Goal: Information Seeking & Learning: Learn about a topic

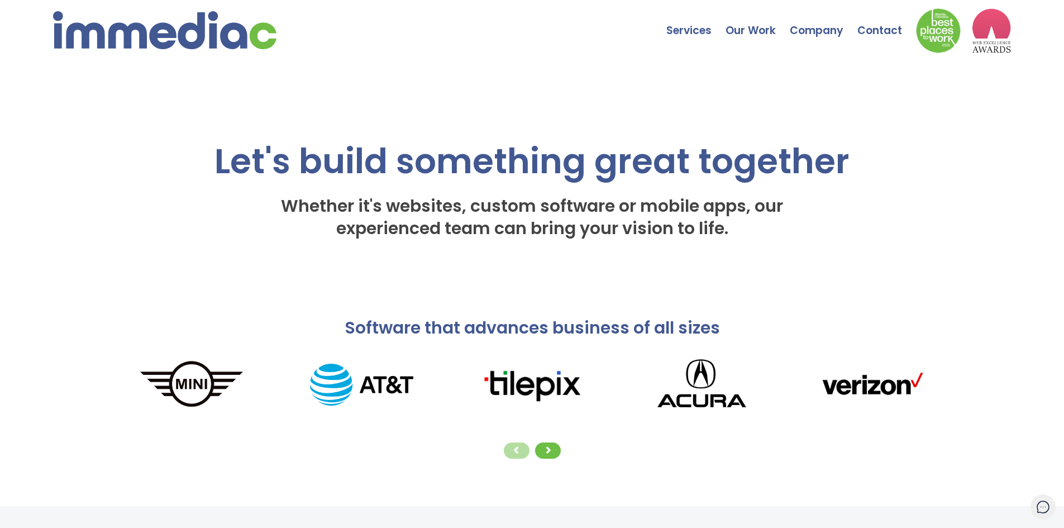
click at [1046, 506] on icon at bounding box center [1043, 507] width 14 height 14
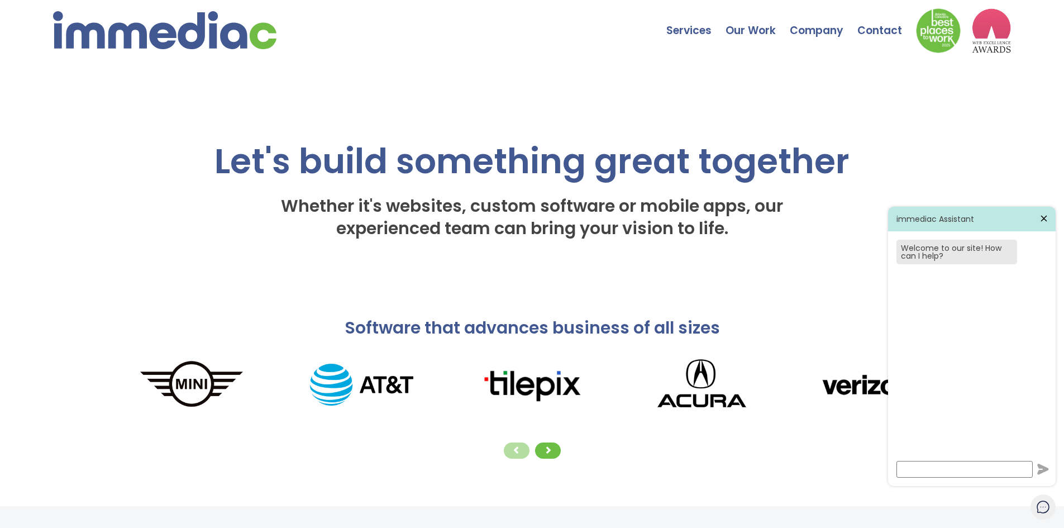
click at [1041, 220] on icon at bounding box center [1044, 218] width 10 height 10
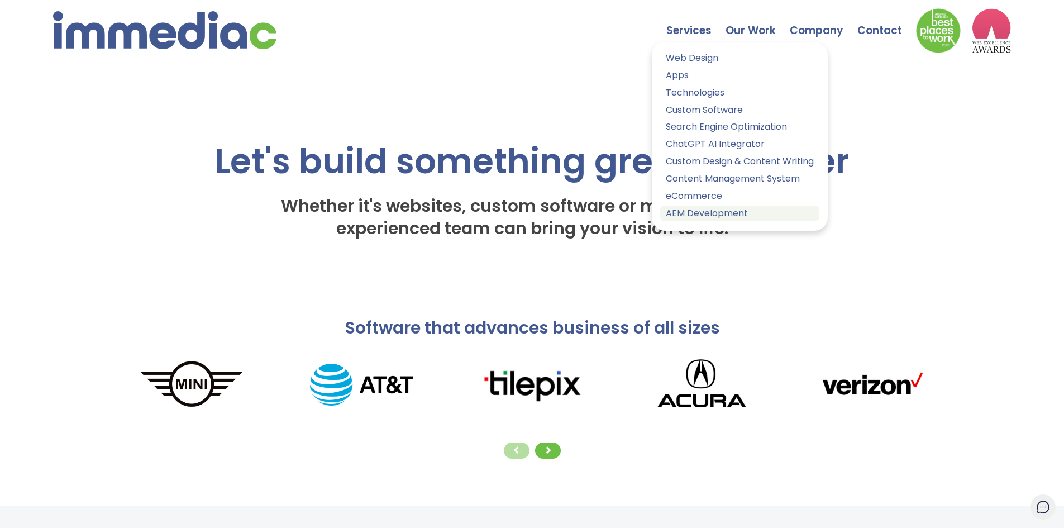
click at [693, 212] on link "AEM Development" at bounding box center [739, 214] width 159 height 16
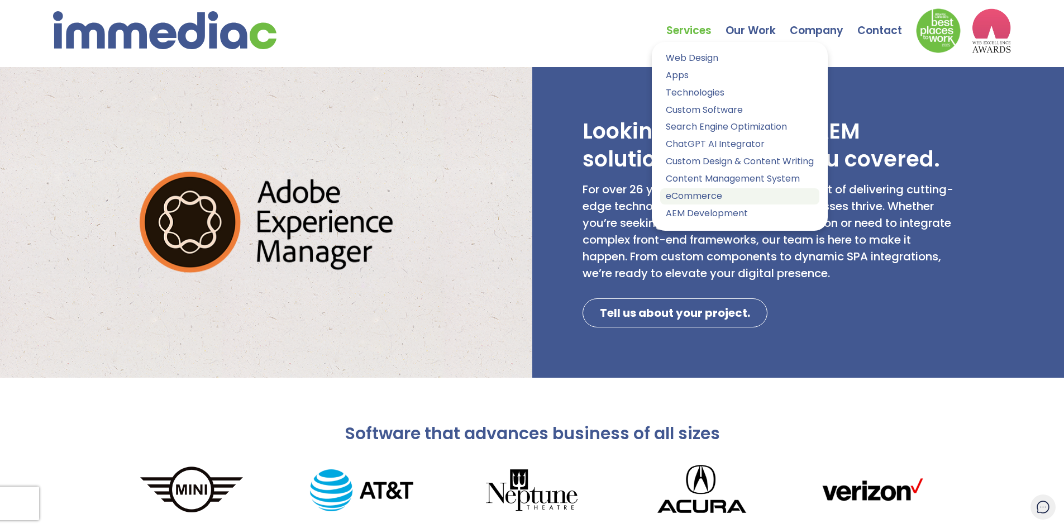
click at [691, 198] on link "eCommerce" at bounding box center [739, 196] width 159 height 16
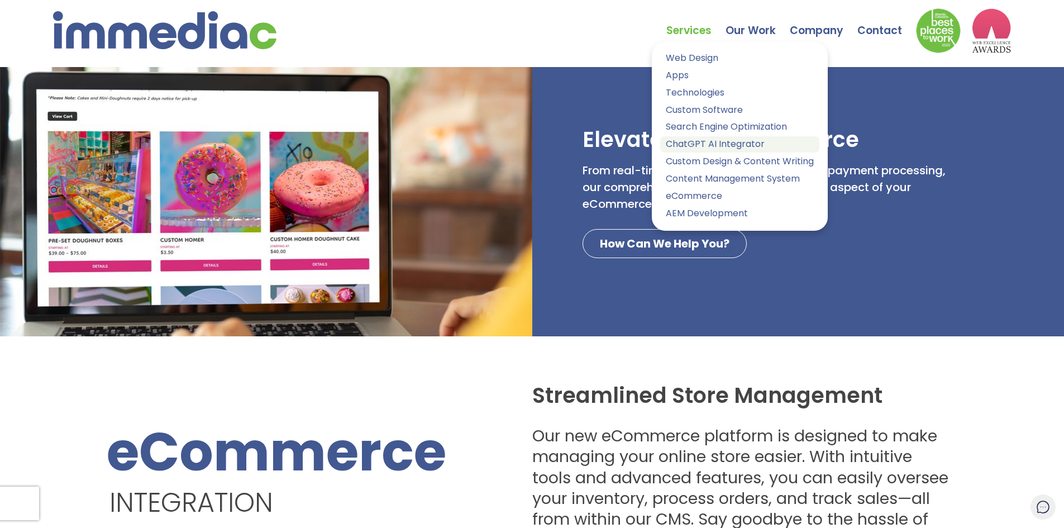
click at [685, 140] on link "ChatGPT AI Integrator" at bounding box center [739, 144] width 159 height 16
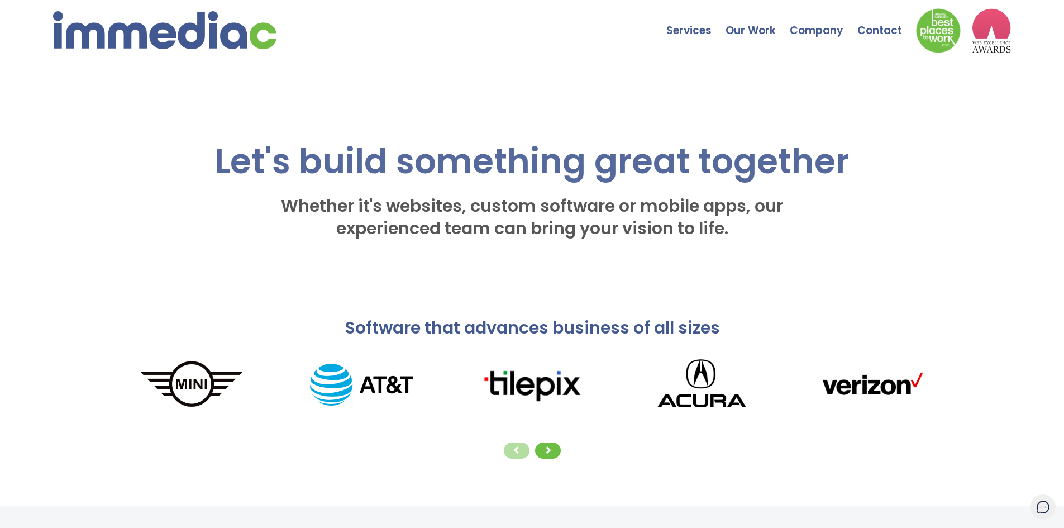
click at [997, 32] on img at bounding box center [991, 30] width 39 height 45
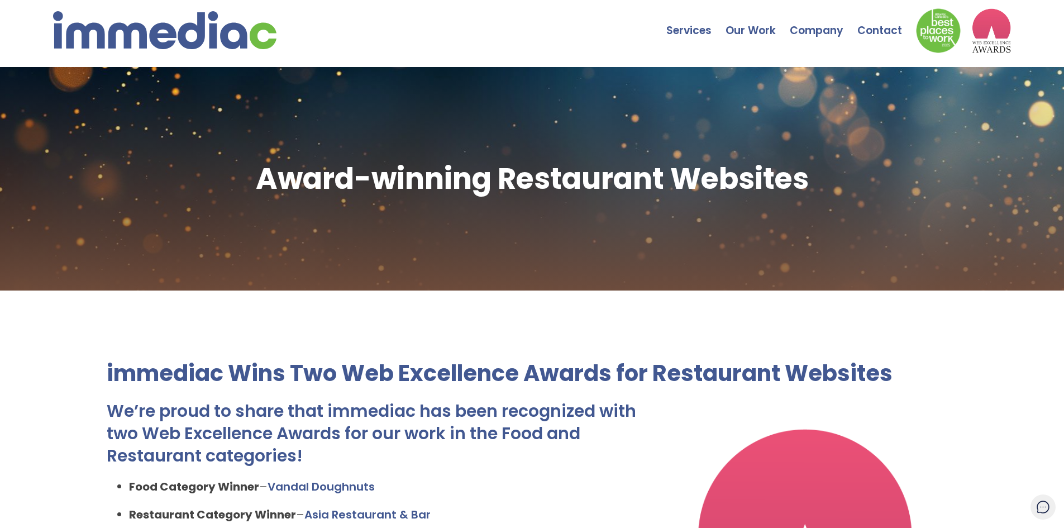
click at [976, 297] on div "Award-winning Restaurant Websites immediac Wins Two Web Excellence Awards for R…" at bounding box center [532, 526] width 1064 height 918
click at [219, 33] on img at bounding box center [164, 30] width 223 height 38
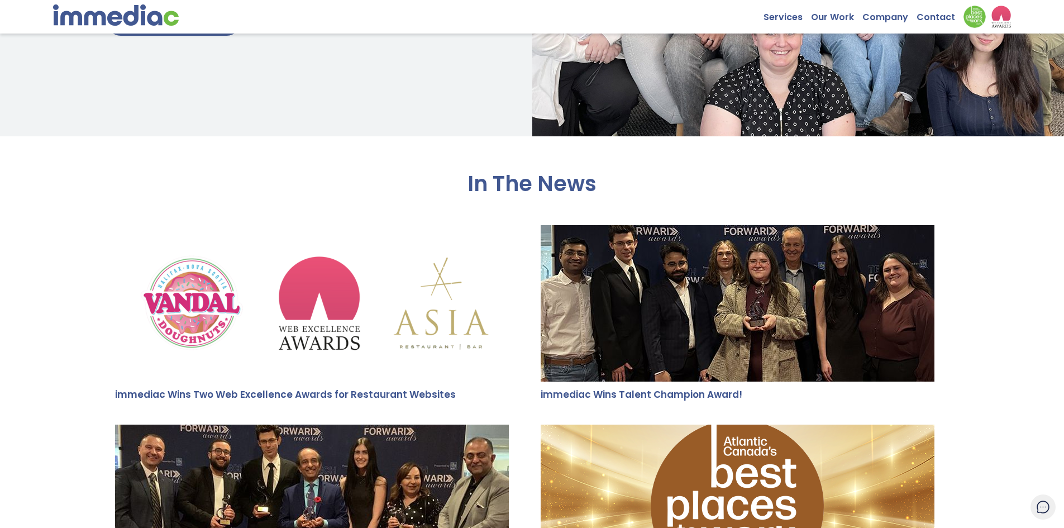
scroll to position [2011, 0]
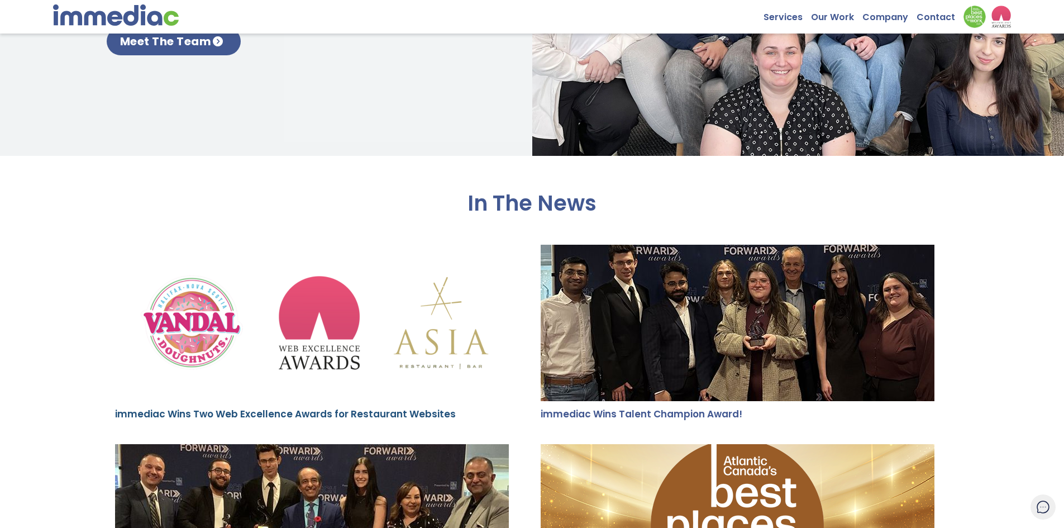
click at [422, 420] on link "immediac Wins Two Web Excellence Awards for Restaurant Websites" at bounding box center [285, 413] width 341 height 13
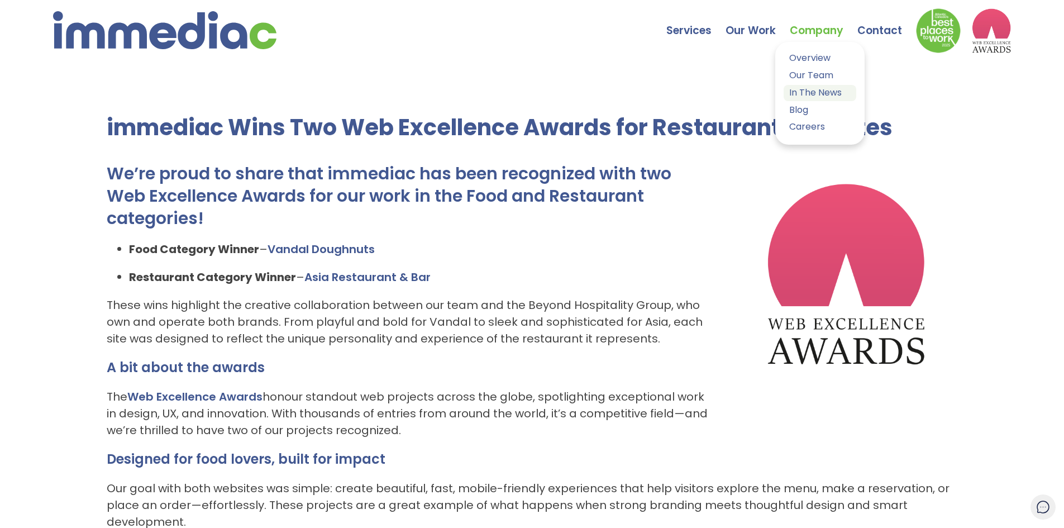
click at [816, 92] on link "In The News" at bounding box center [820, 93] width 73 height 16
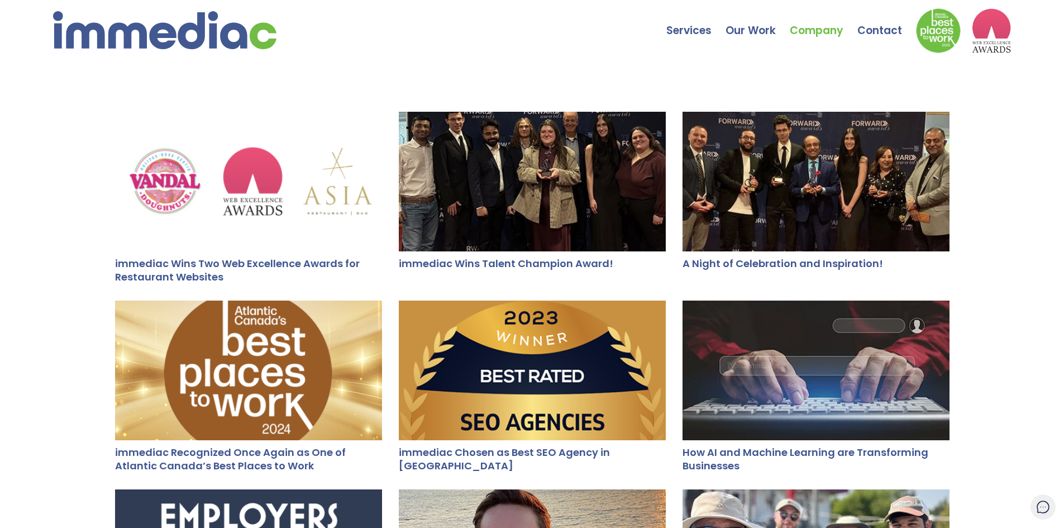
click at [244, 193] on div at bounding box center [248, 182] width 267 height 140
click at [240, 197] on div at bounding box center [248, 182] width 267 height 140
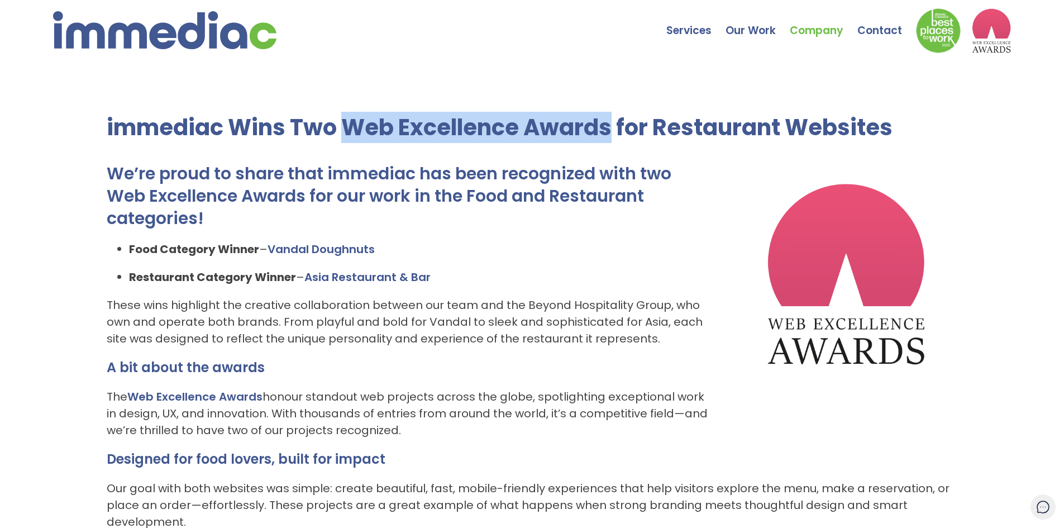
drag, startPoint x: 347, startPoint y: 127, endPoint x: 613, endPoint y: 127, distance: 265.3
click at [613, 127] on h1 "immediac Wins Two Web Excellence Awards for Restaurant Websites" at bounding box center [532, 127] width 851 height 31
copy h1 "Web Excellence Awards"
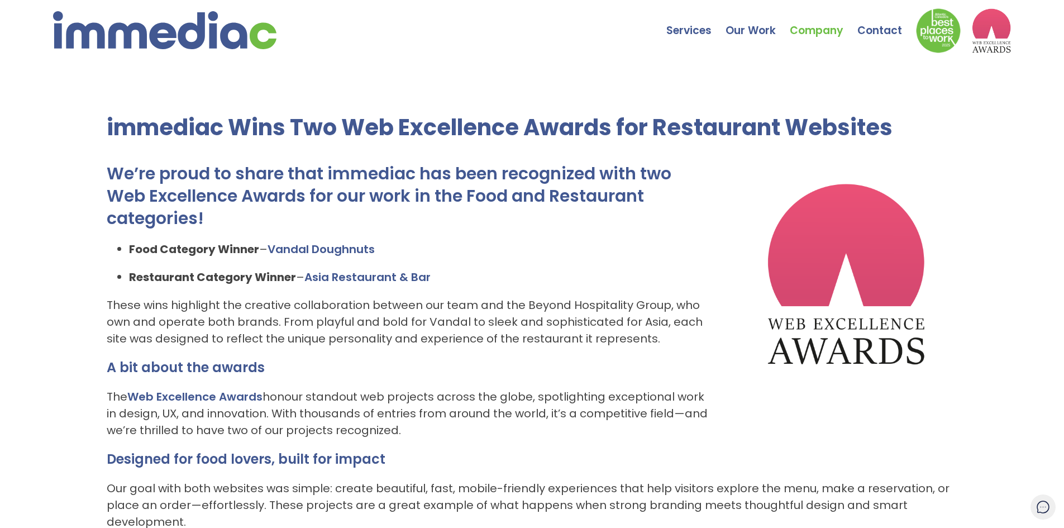
click at [516, 334] on p "These wins highlight the creative collaboration between our team and the Beyond…" at bounding box center [532, 322] width 851 height 50
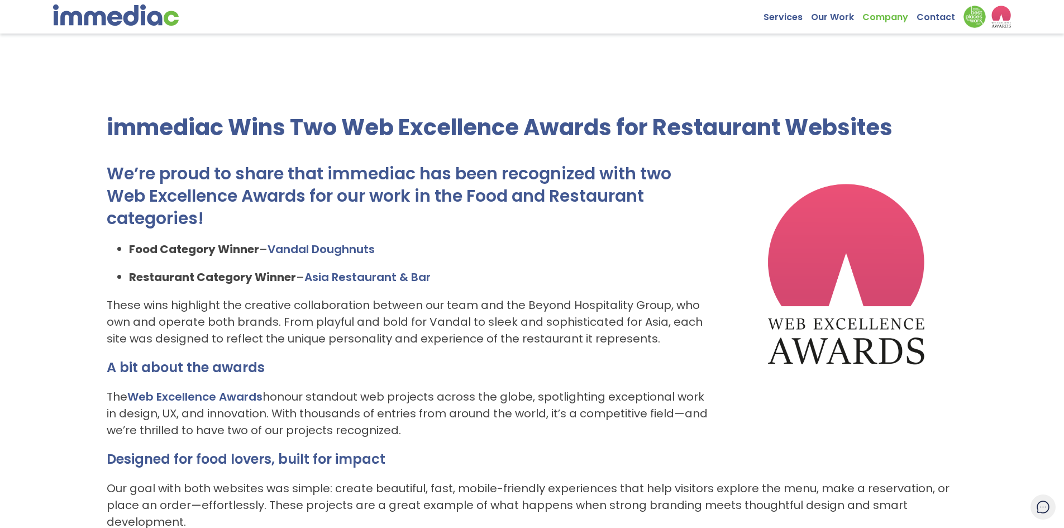
click at [527, 332] on p "These wins highlight the creative collaboration between our team and the Beyond…" at bounding box center [532, 322] width 851 height 50
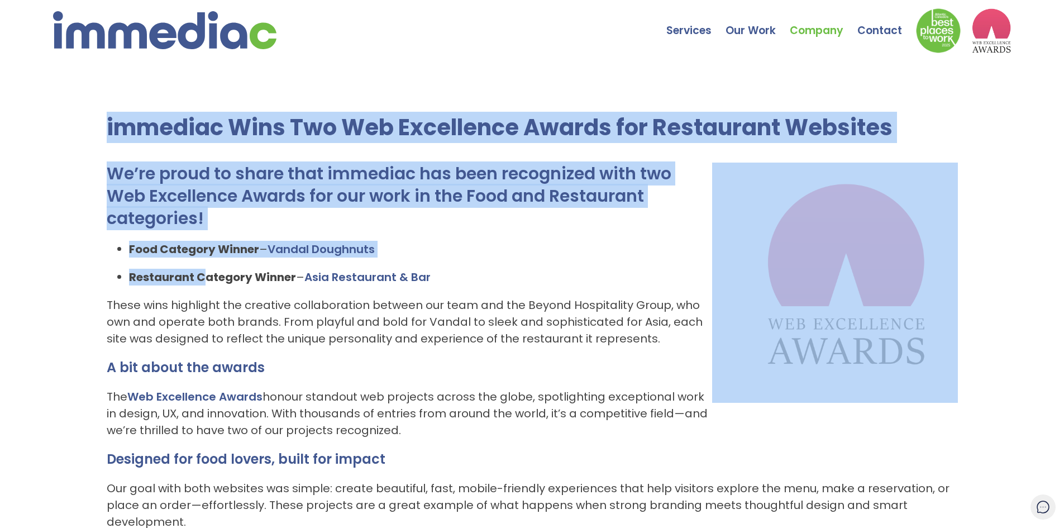
drag, startPoint x: 106, startPoint y: 127, endPoint x: 203, endPoint y: 270, distance: 172.6
click at [203, 270] on div "immediac Wins Two Web Excellence Awards for Restaurant Websites We’re proud to …" at bounding box center [532, 360] width 1064 height 587
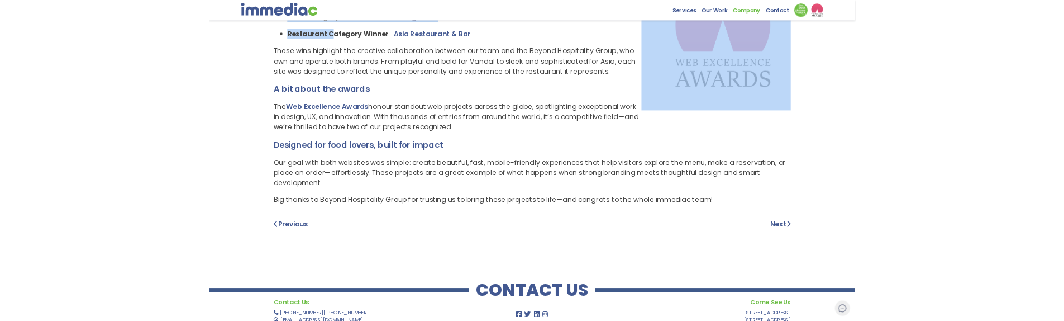
scroll to position [223, 0]
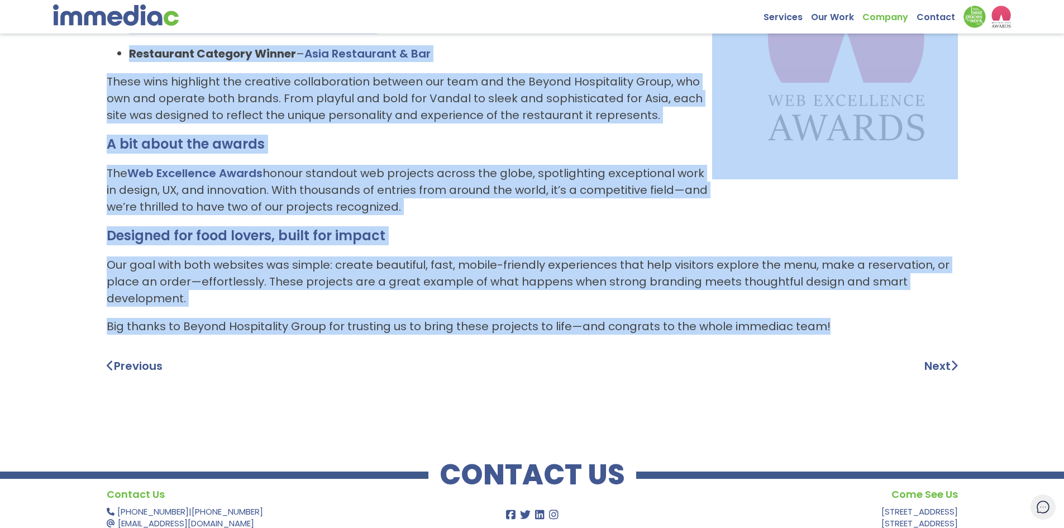
click at [837, 324] on p "Big thanks to Beyond Hospitality Group for trusting us to bring these projects …" at bounding box center [532, 326] width 851 height 17
copy div "loremips Dolo Sit Ame Consectetu Adipis eli Seddoeiusm Temporin Ut’la etdol ma …"
copy div "immediac Wins Two Web Excellence Awards for Restaurant Websites We’re proud to …"
click at [440, 254] on div "We’re proud to share that immediac has been recognized with two Web Excellence …" at bounding box center [532, 137] width 851 height 396
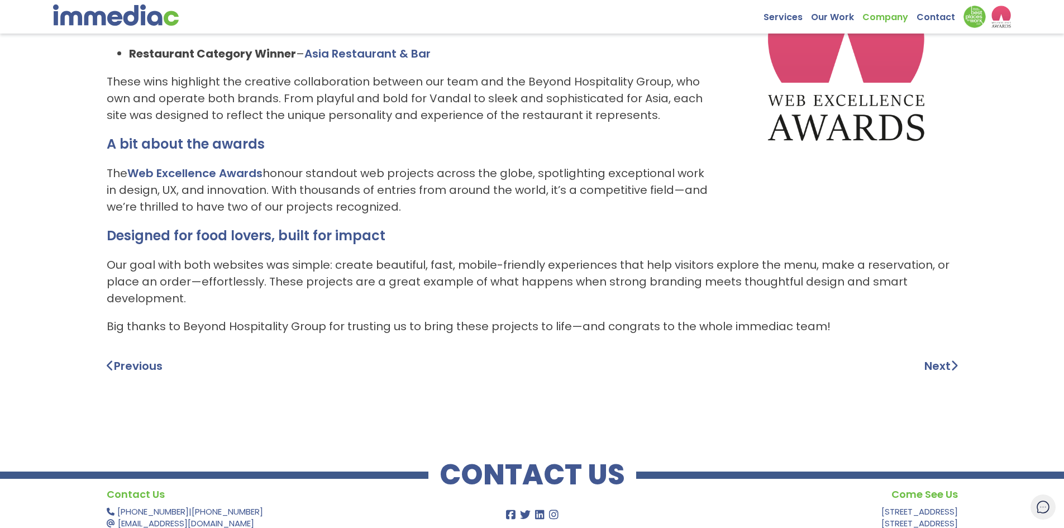
click at [290, 233] on h3 "Designed for food lovers, built for impact" at bounding box center [532, 235] width 851 height 19
drag, startPoint x: 275, startPoint y: 237, endPoint x: 301, endPoint y: 240, distance: 25.8
click at [301, 240] on h3 "Designed for food lovers, built for impact" at bounding box center [532, 235] width 851 height 19
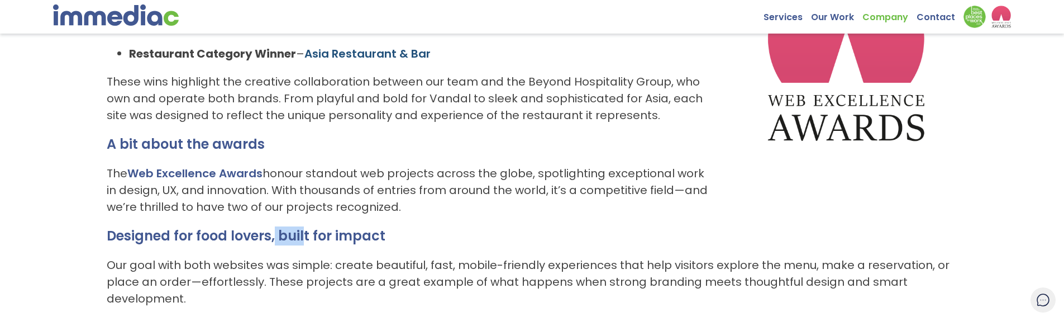
scroll to position [279, 0]
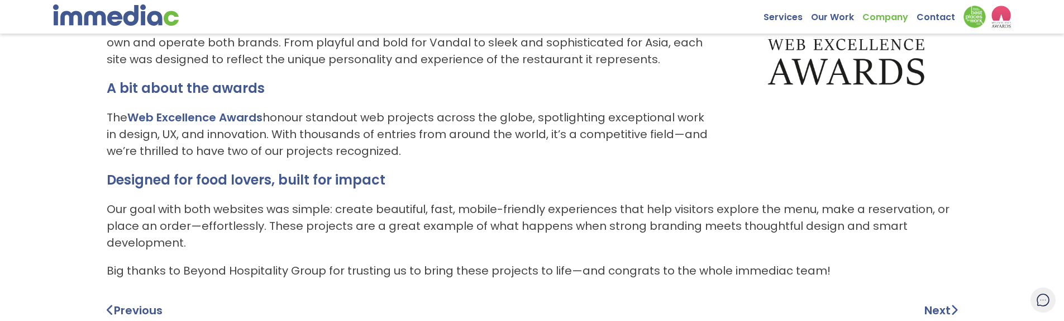
click at [297, 217] on p "Our goal with both websites was simple: create beautiful, fast, mobile-friendly…" at bounding box center [532, 226] width 851 height 50
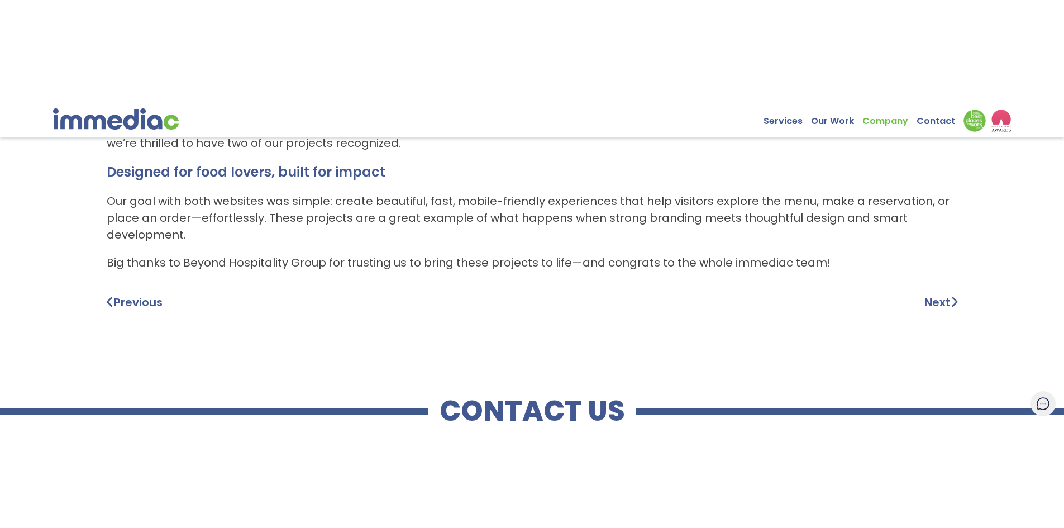
scroll to position [277, 0]
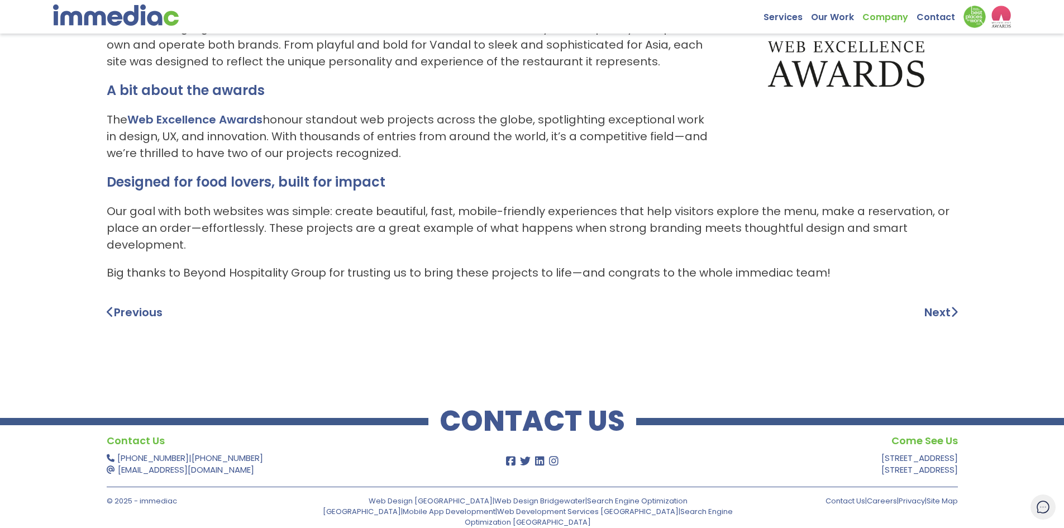
click at [130, 20] on img at bounding box center [116, 14] width 126 height 21
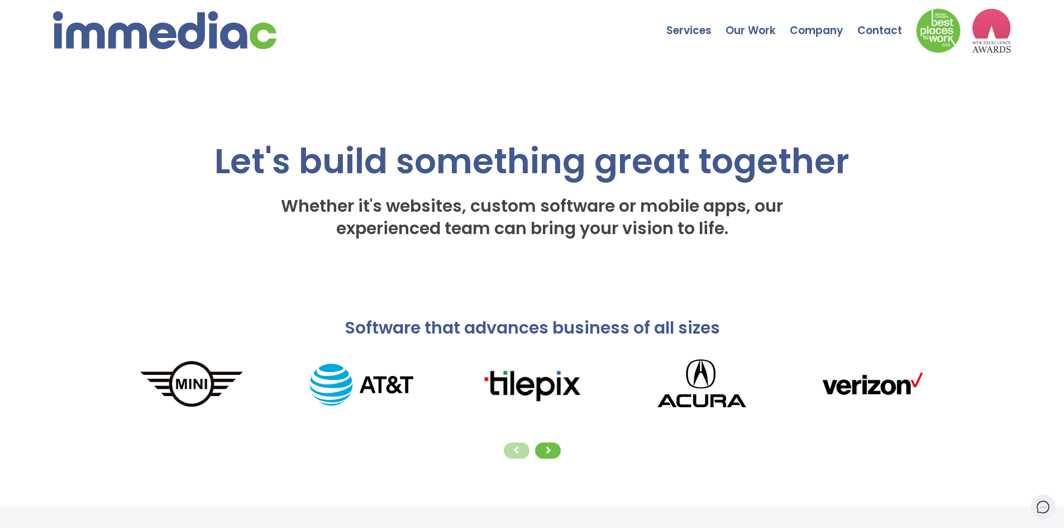
click at [992, 39] on img at bounding box center [991, 30] width 39 height 45
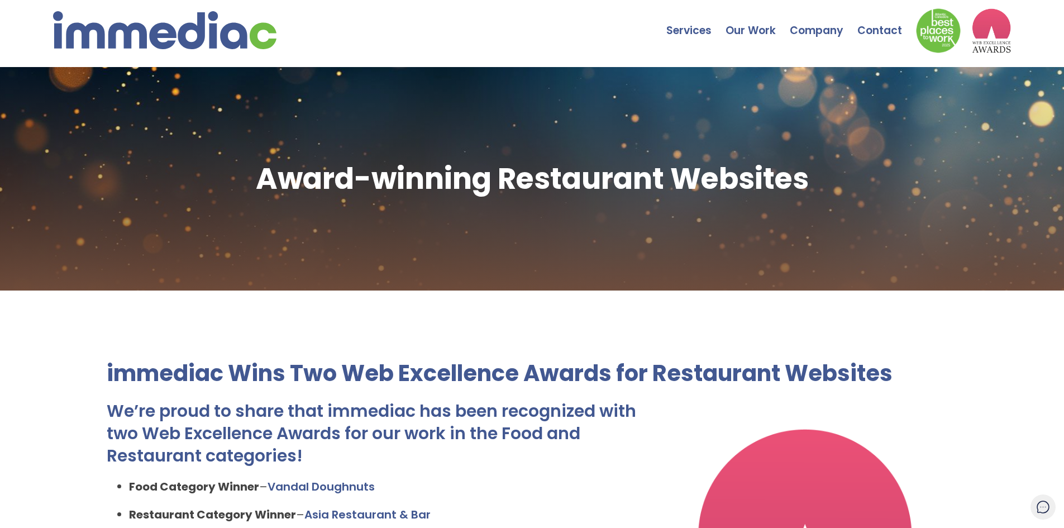
click at [1047, 505] on icon at bounding box center [1043, 507] width 14 height 14
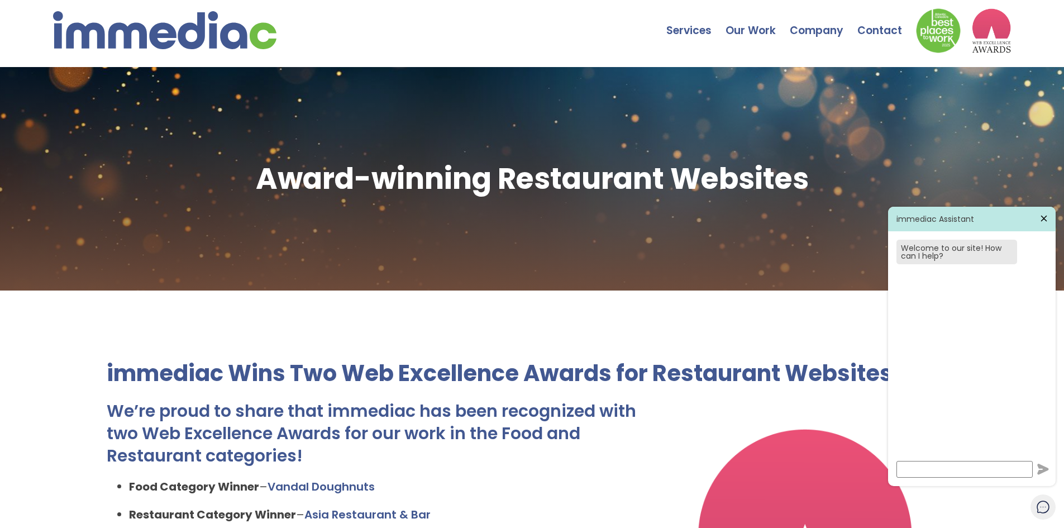
click at [1040, 218] on icon at bounding box center [1044, 218] width 10 height 10
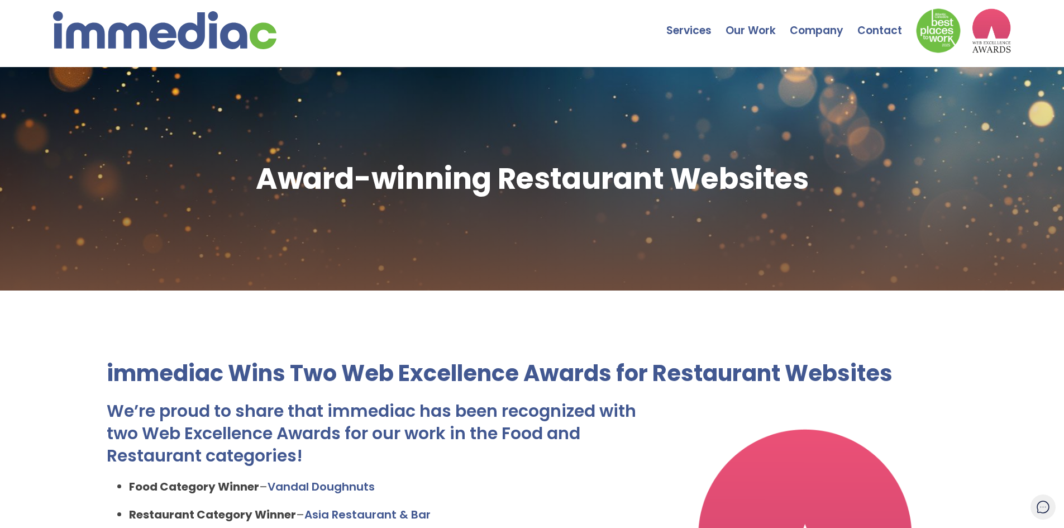
click at [201, 21] on img at bounding box center [164, 30] width 223 height 38
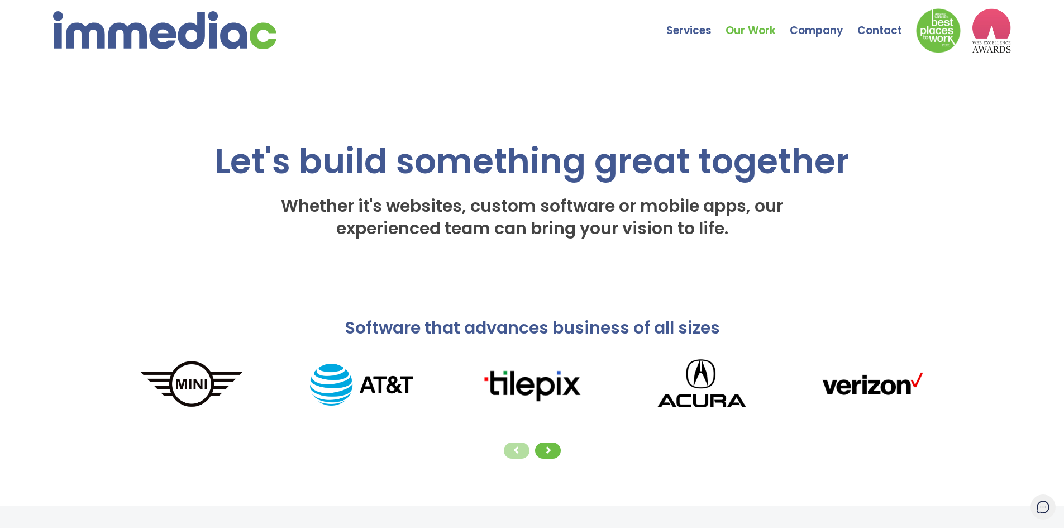
click at [752, 29] on link "Our Work" at bounding box center [758, 22] width 64 height 39
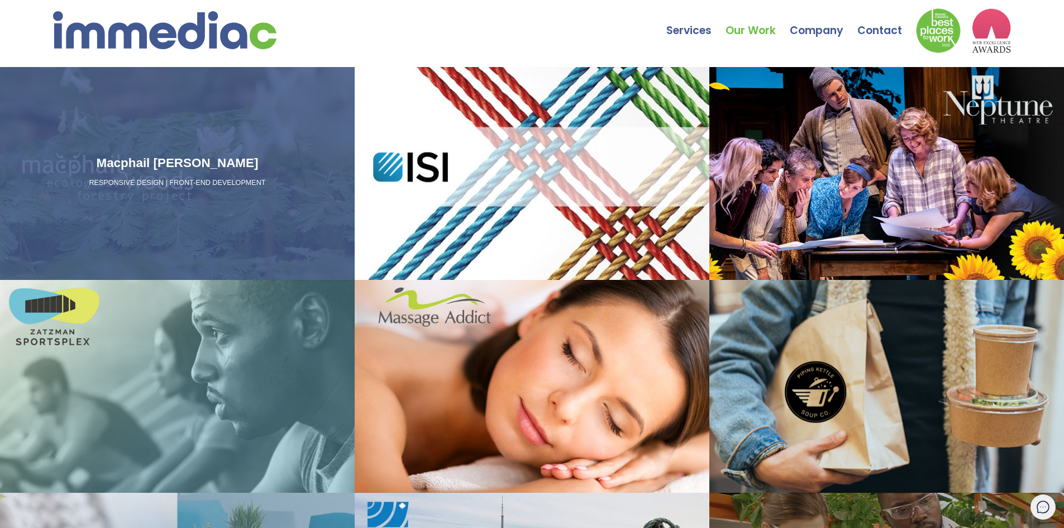
click at [178, 176] on div "Macphail [PERSON_NAME] RESPONSIVE DESIGN | FRONT-END DEVELOPMENT" at bounding box center [177, 174] width 346 height 40
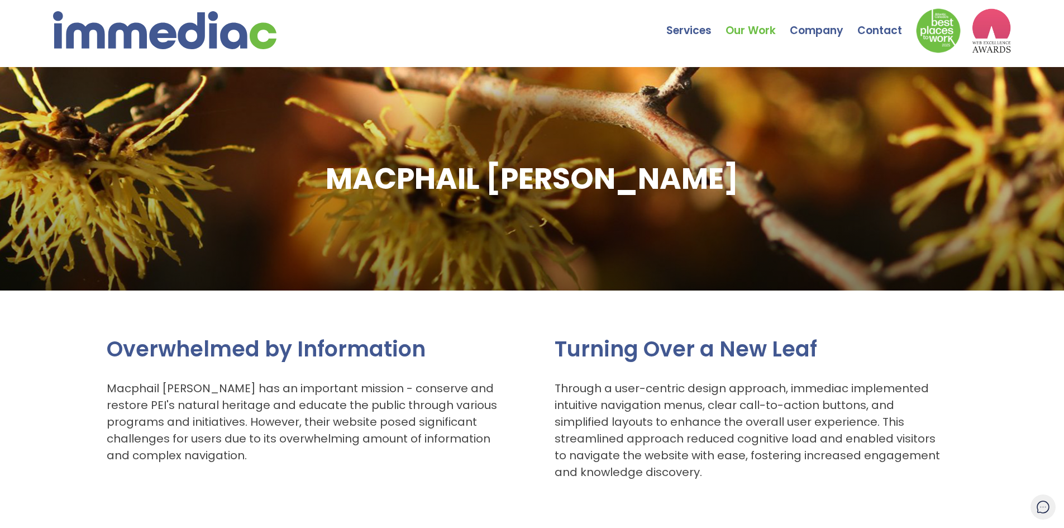
click at [987, 36] on img at bounding box center [991, 30] width 39 height 45
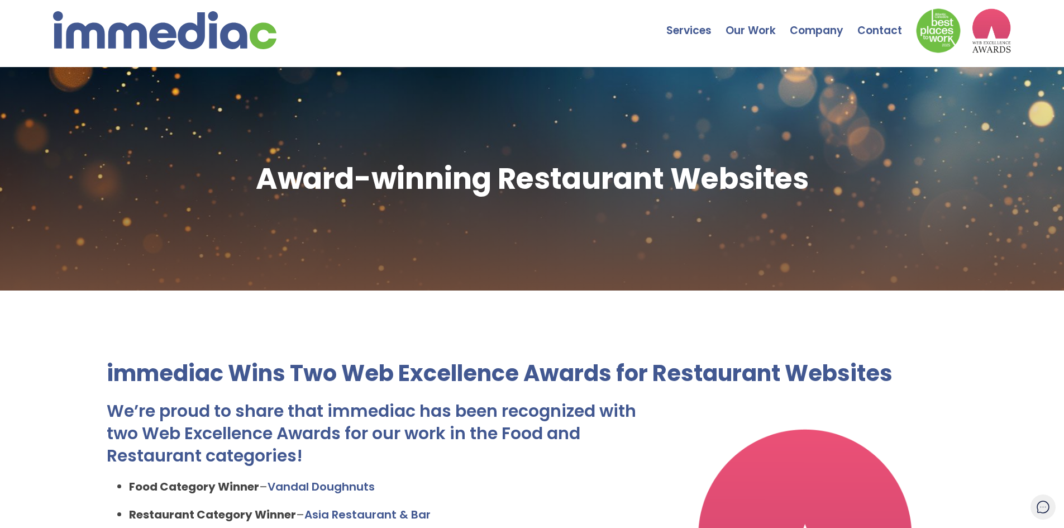
click at [203, 34] on img at bounding box center [164, 30] width 223 height 38
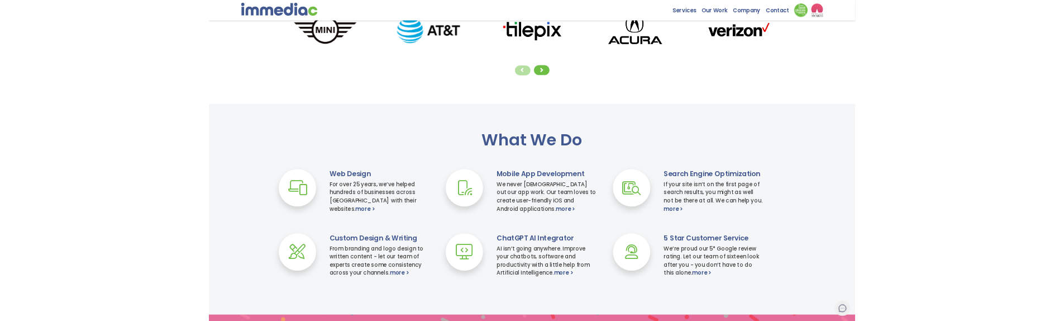
scroll to position [211, 0]
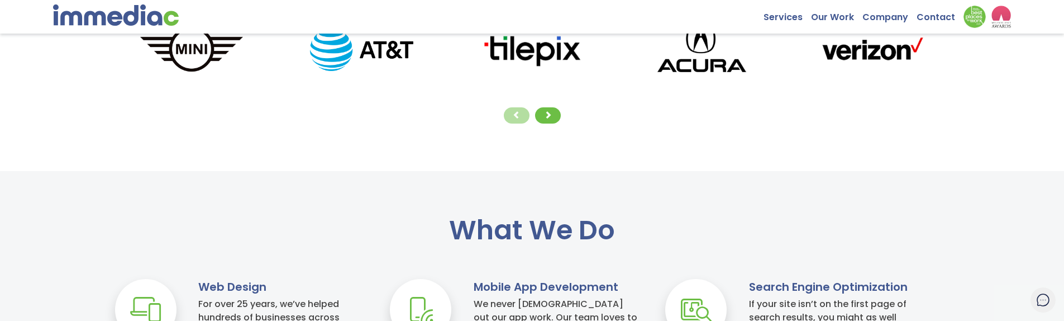
click at [891, 218] on h2 "What We Do" at bounding box center [532, 230] width 1064 height 29
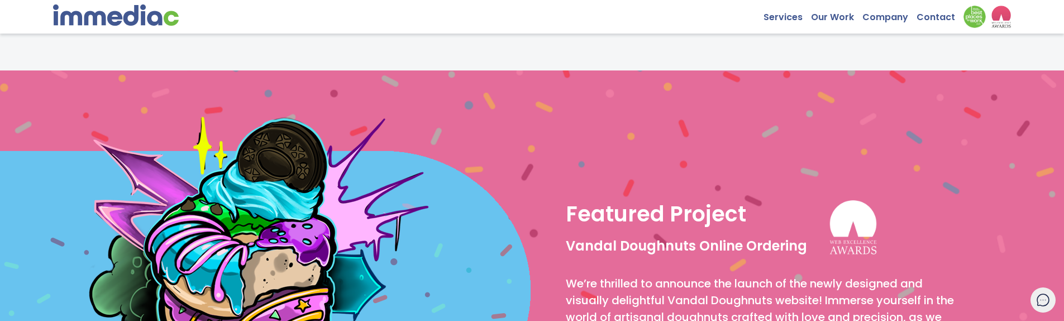
scroll to position [657, 0]
